Goal: Information Seeking & Learning: Learn about a topic

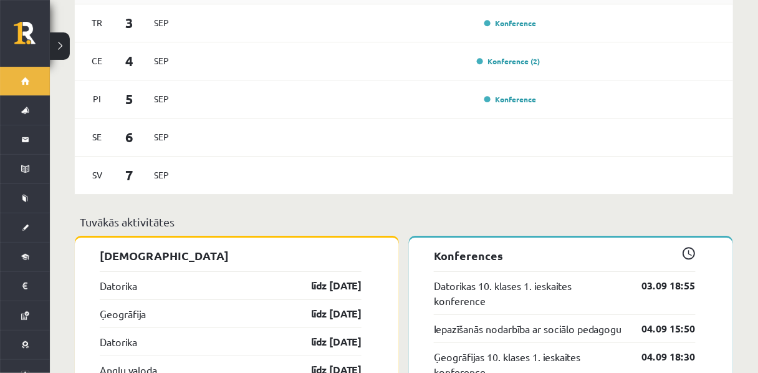
scroll to position [935, 0]
click at [482, 67] on link "Konference (2)" at bounding box center [509, 62] width 64 height 10
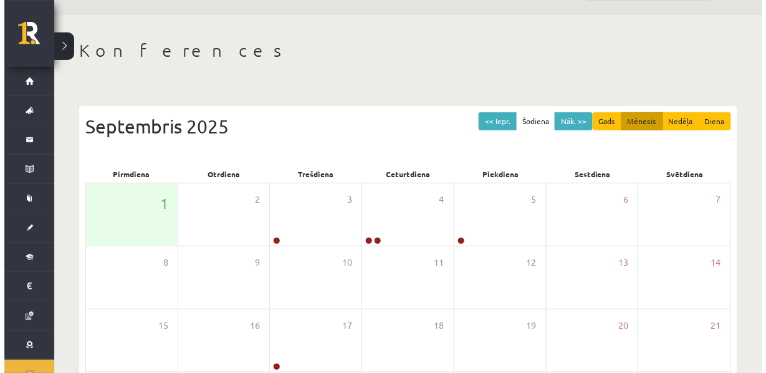
scroll to position [40, 0]
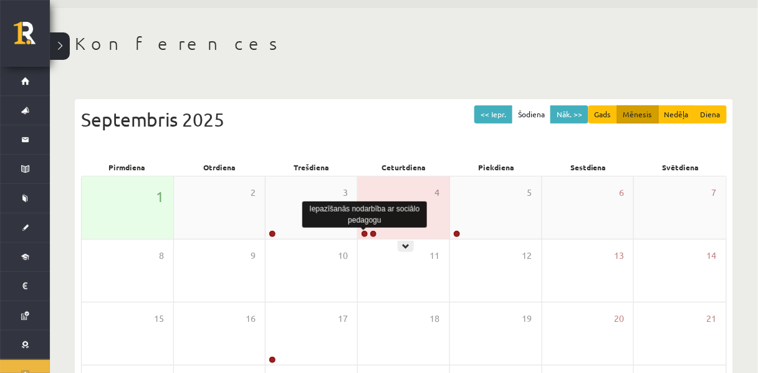
click at [362, 236] on link at bounding box center [364, 233] width 7 height 7
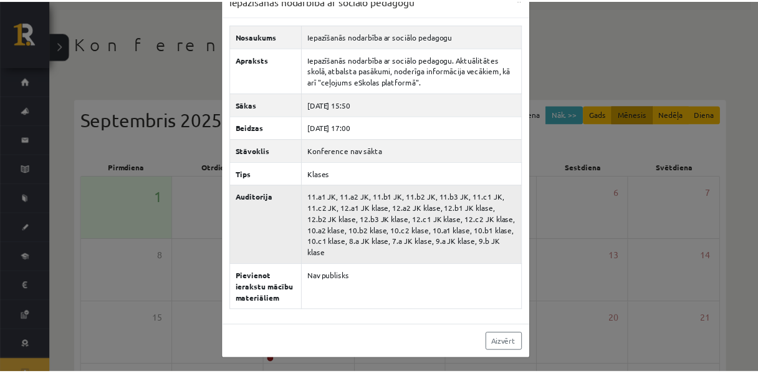
scroll to position [0, 0]
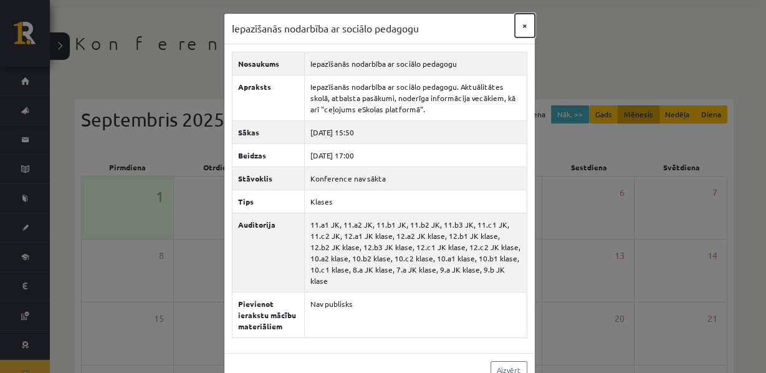
click at [517, 34] on button "×" at bounding box center [525, 26] width 20 height 24
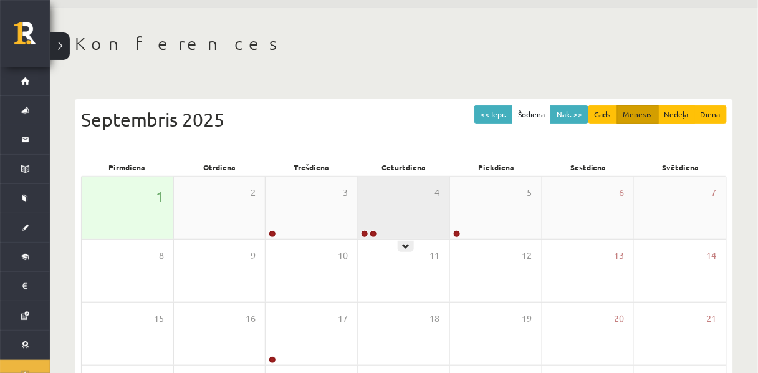
click at [406, 249] on icon at bounding box center [405, 245] width 7 height 7
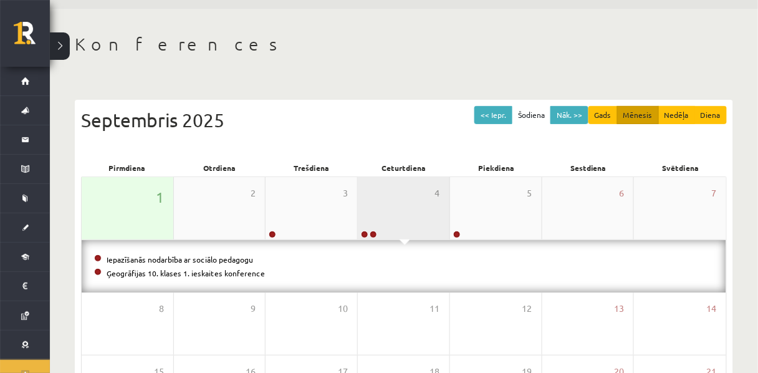
scroll to position [33, 0]
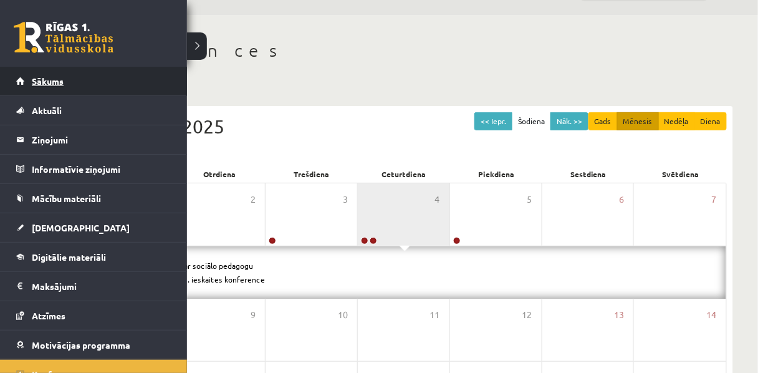
click at [50, 88] on link "Sākums" at bounding box center [93, 81] width 155 height 29
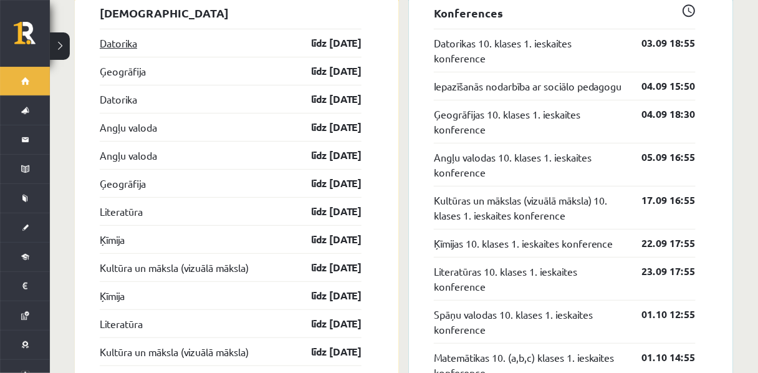
scroll to position [1178, 0]
click at [124, 134] on link "Angļu valoda" at bounding box center [128, 126] width 57 height 15
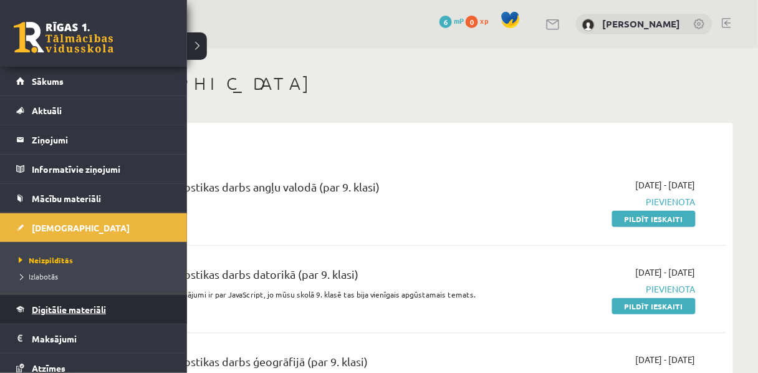
click at [59, 307] on span "Digitālie materiāli" at bounding box center [69, 308] width 74 height 11
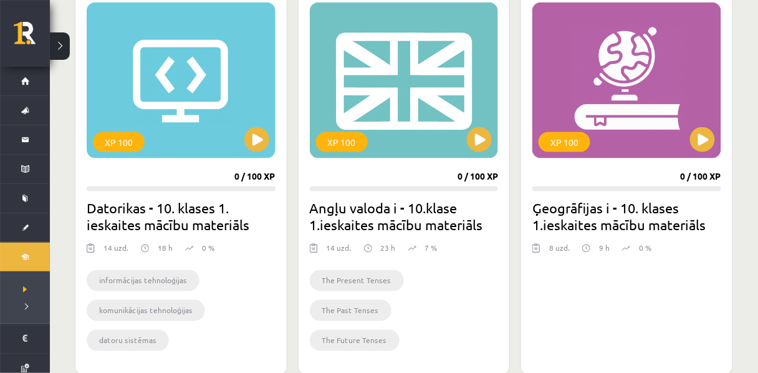
scroll to position [365, 0]
